Goal: Task Accomplishment & Management: Complete application form

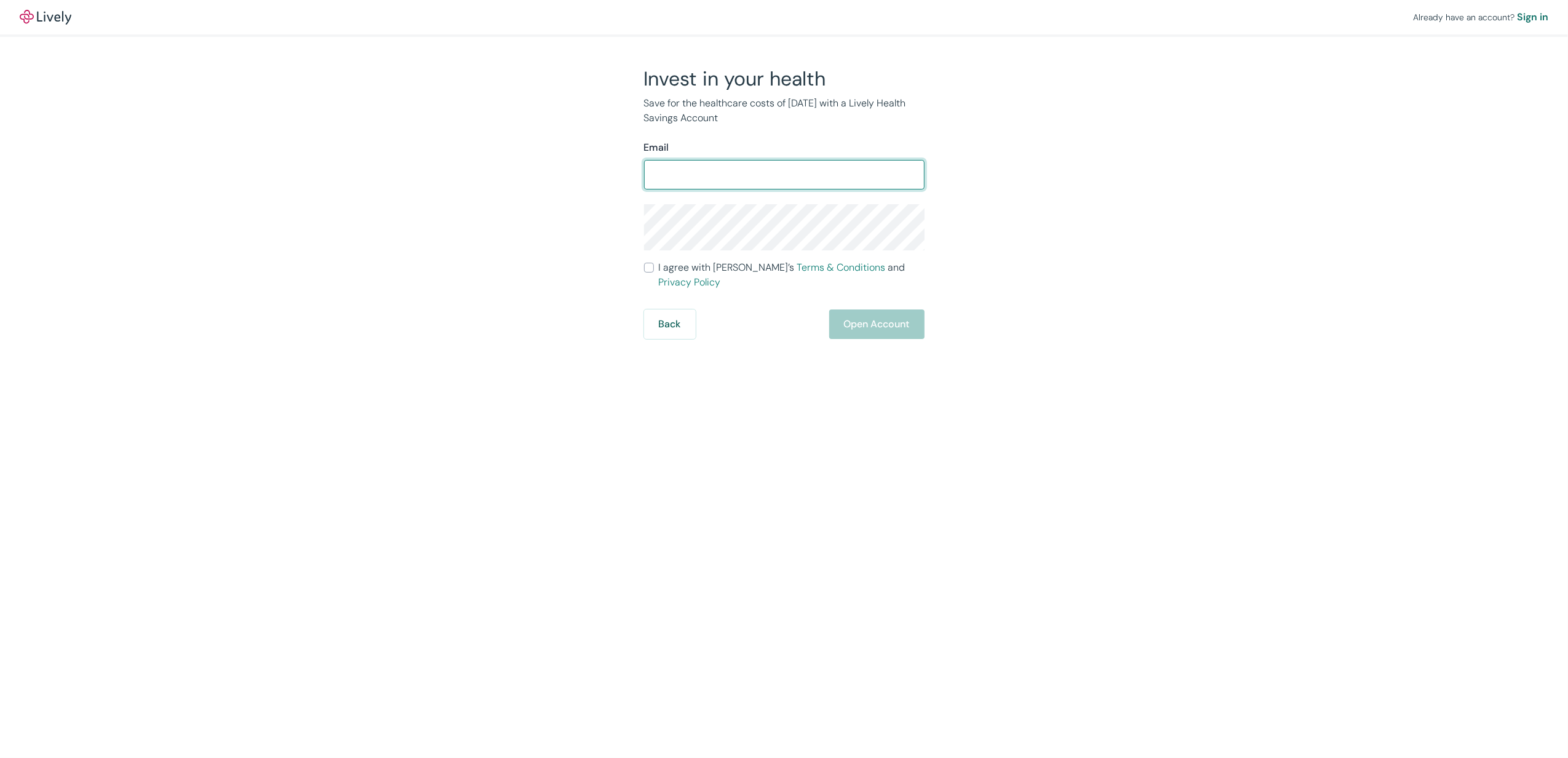
click at [743, 175] on input "Email" at bounding box center [784, 175] width 281 height 25
click at [792, 184] on input "[EMAIL_ADDRESS][DOMAIN_NAME]" at bounding box center [784, 175] width 281 height 25
drag, startPoint x: 790, startPoint y: 175, endPoint x: 533, endPoint y: 181, distance: 257.1
click at [533, 181] on div "Invest in your health Save for the healthcare costs of [DATE] with a Lively Hea…" at bounding box center [776, 202] width 591 height 272
type input "[EMAIL_ADDRESS][DOMAIN_NAME]"
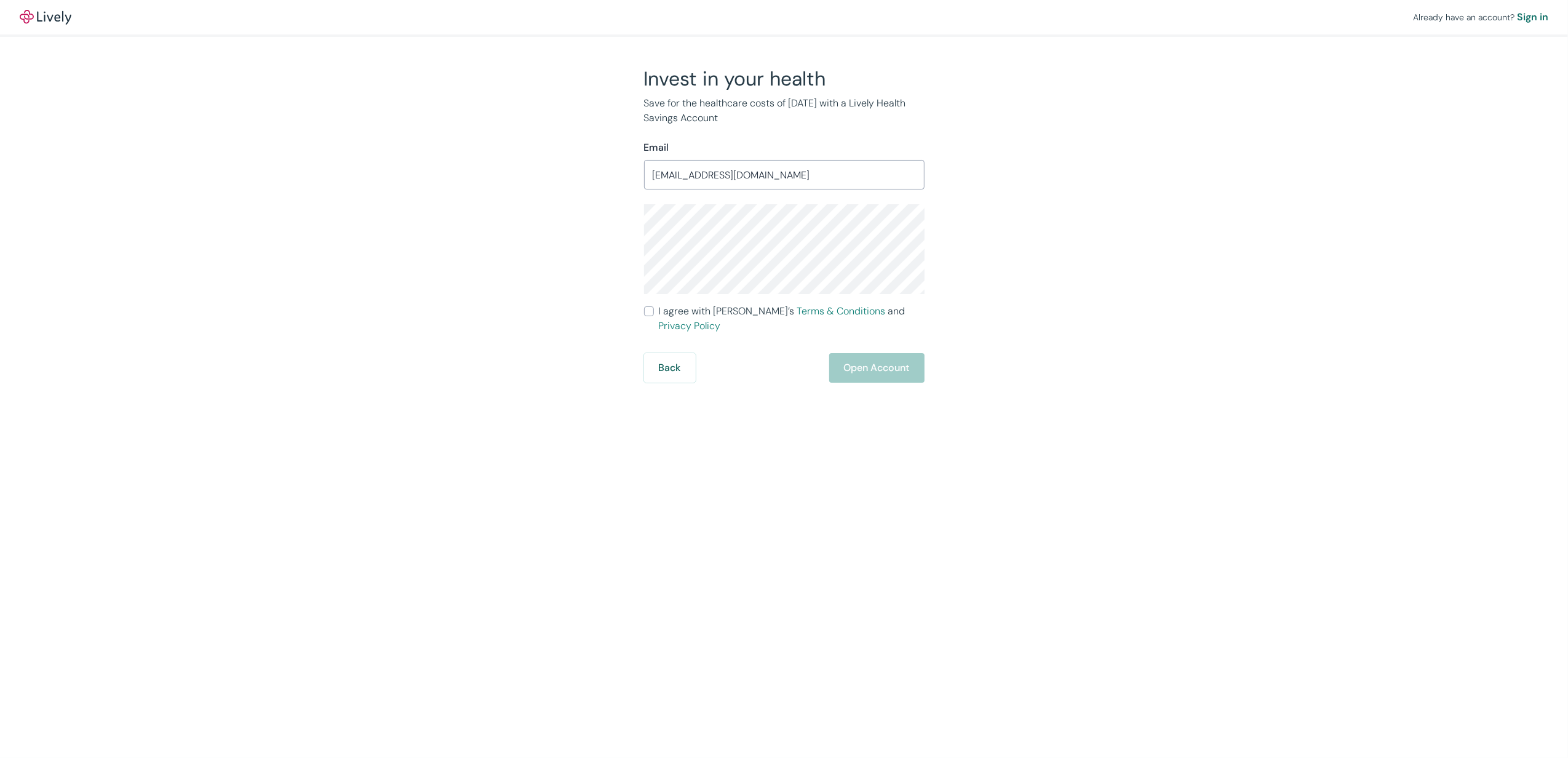
click at [650, 311] on input "I agree with Lively’s Terms & Conditions and Privacy Policy" at bounding box center [648, 311] width 10 height 10
checkbox input "true"
click at [883, 358] on button "Open Account" at bounding box center [877, 368] width 95 height 29
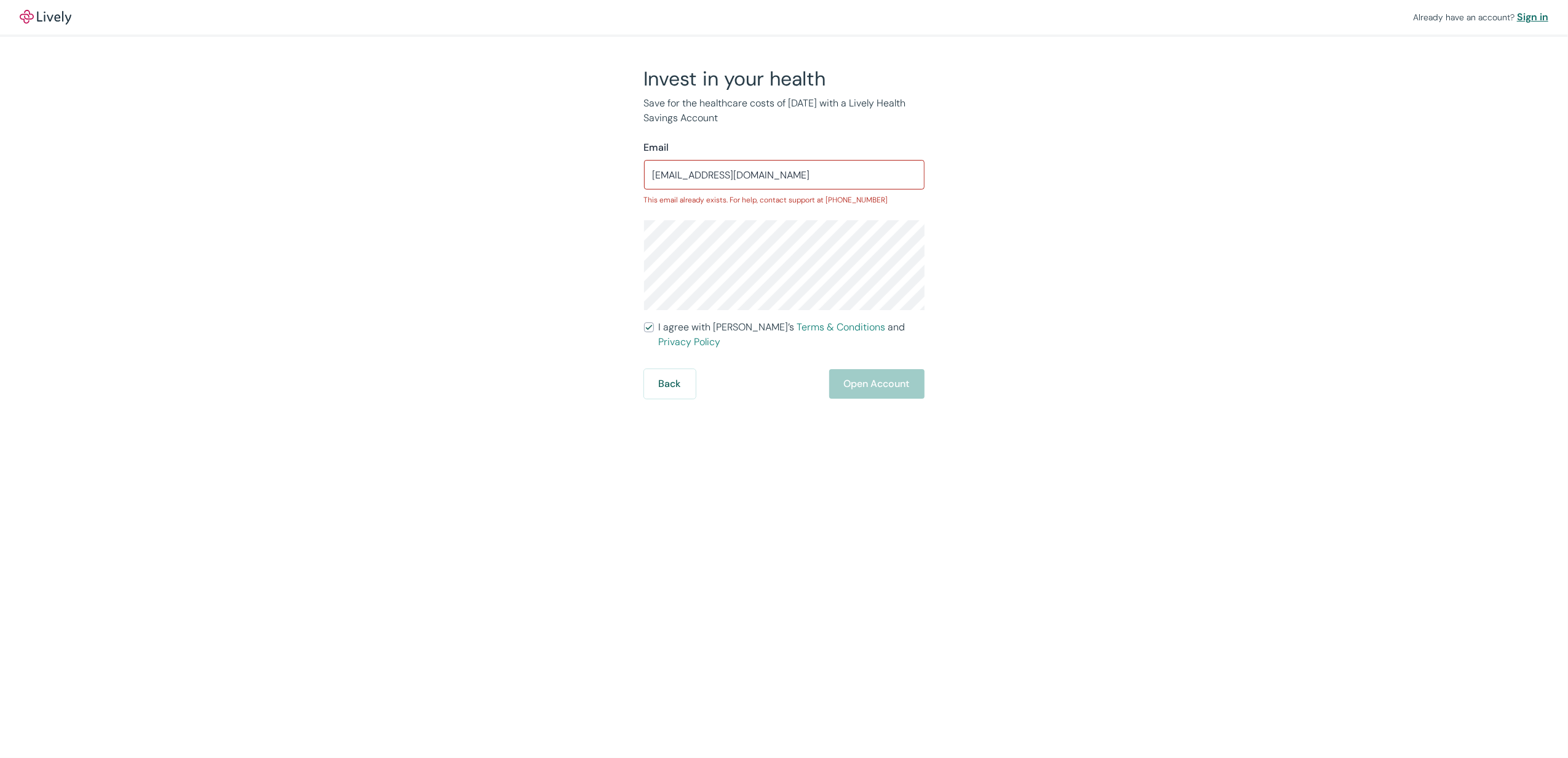
click at [1532, 16] on div "Sign in" at bounding box center [1533, 17] width 32 height 15
